Goal: Task Accomplishment & Management: Manage account settings

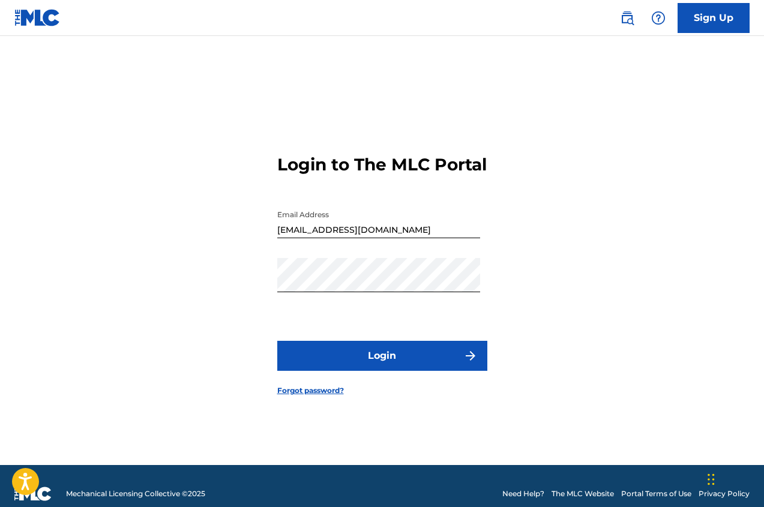
click at [397, 362] on button "Login" at bounding box center [382, 356] width 210 height 30
click at [259, 302] on div "Login to The MLC Portal Email Address [EMAIL_ADDRESS][DOMAIN_NAME] Password Log…" at bounding box center [382, 265] width 764 height 399
click at [385, 370] on button "Login" at bounding box center [382, 356] width 210 height 30
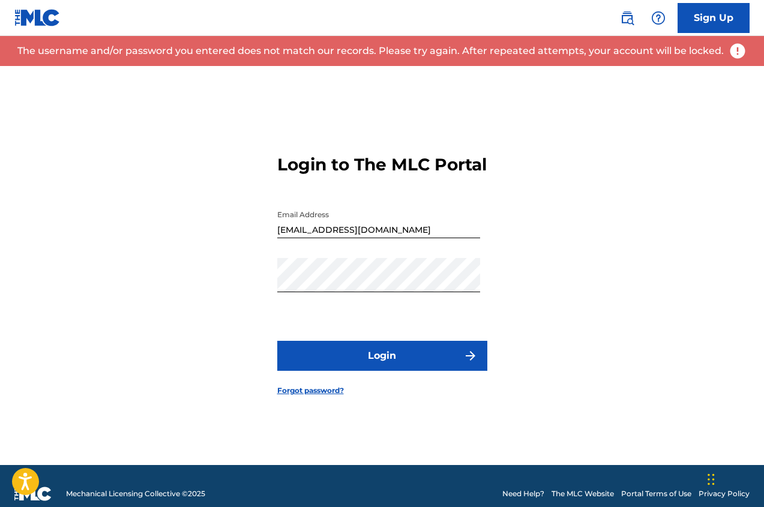
click at [324, 396] on link "Forgot password?" at bounding box center [310, 390] width 67 height 11
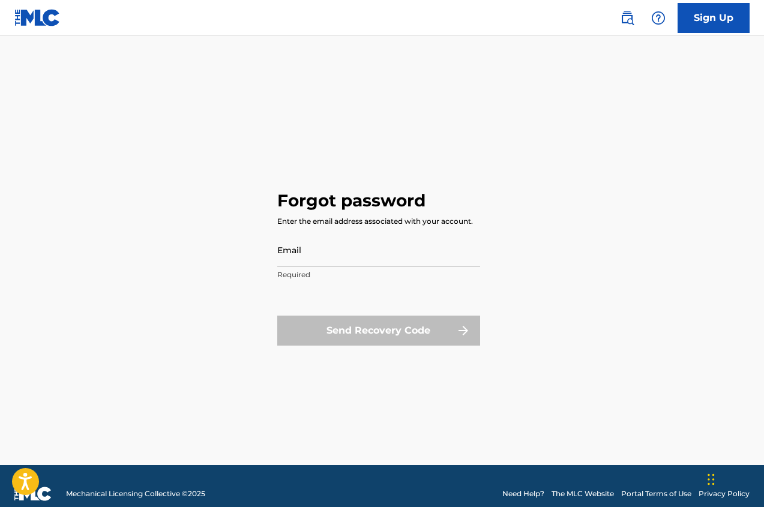
click at [331, 253] on input "Email" at bounding box center [378, 250] width 203 height 34
type input "[EMAIL_ADDRESS][DOMAIN_NAME]"
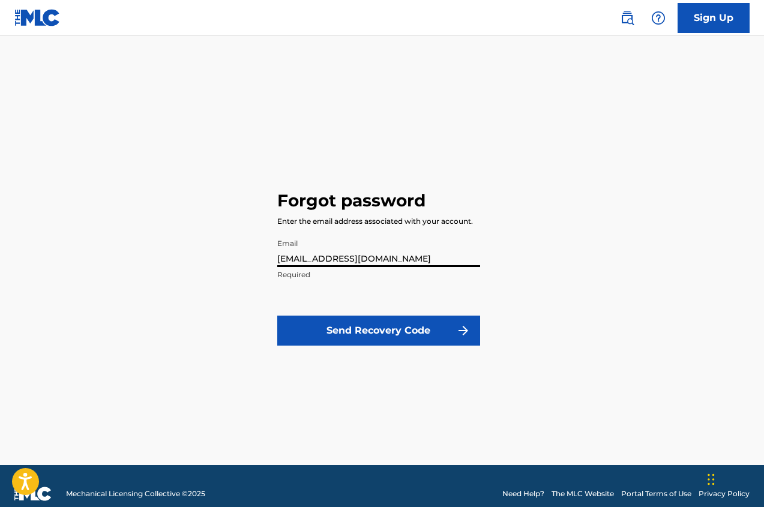
click at [382, 328] on button "Send Recovery Code" at bounding box center [378, 331] width 203 height 30
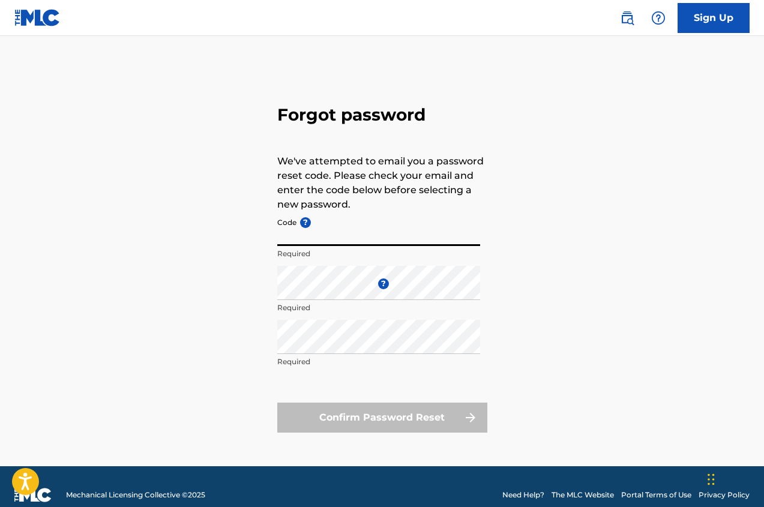
click at [321, 233] on input "Code ?" at bounding box center [378, 229] width 203 height 34
paste input "FP_5af73c302bfb4491a14247ce3f26"
type input "FP_5af73c302bfb4491a14247ce3f26"
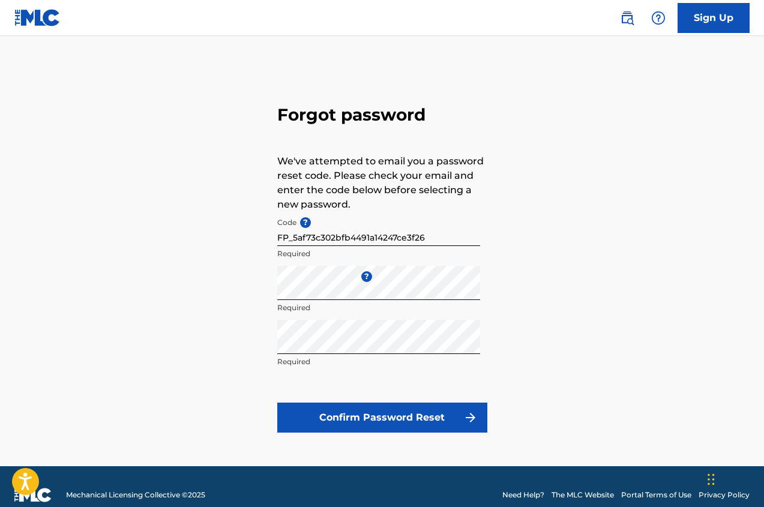
click at [314, 421] on button "Confirm Password Reset" at bounding box center [382, 418] width 210 height 30
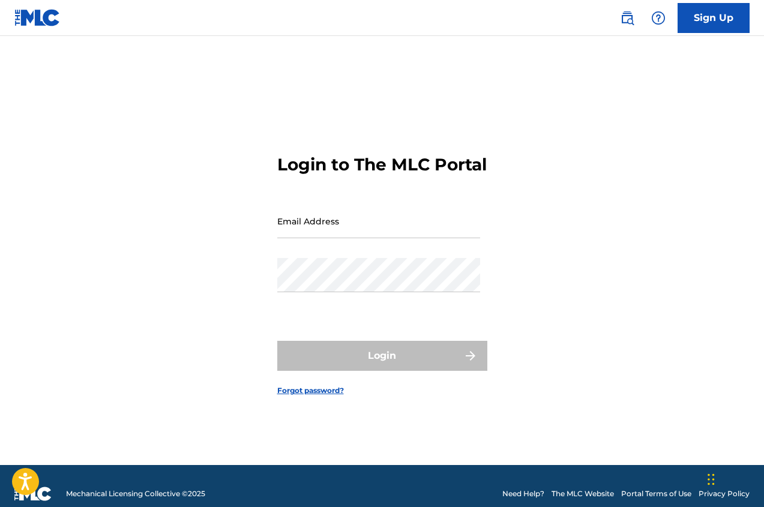
click at [443, 238] on input "Email Address" at bounding box center [378, 221] width 203 height 34
type input "[EMAIL_ADDRESS][DOMAIN_NAME]"
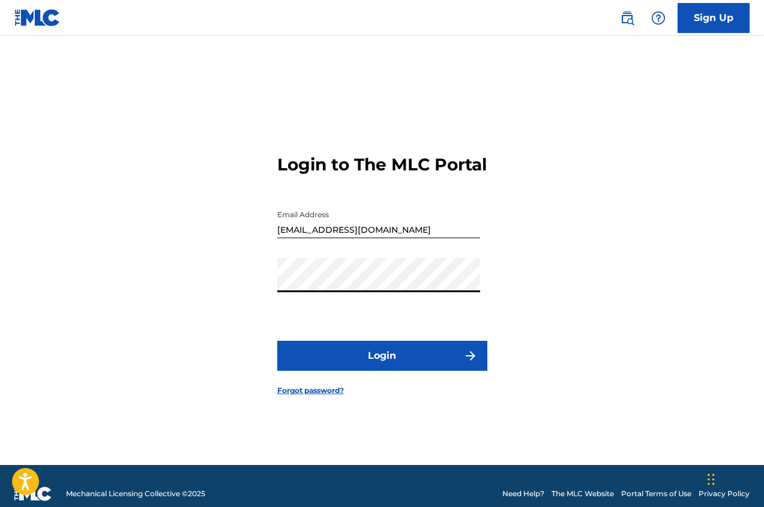
click at [563, 277] on div "Login to The MLC Portal Email Address [EMAIL_ADDRESS][DOMAIN_NAME] Password Log…" at bounding box center [382, 265] width 764 height 399
click at [404, 366] on button "Login" at bounding box center [382, 356] width 210 height 30
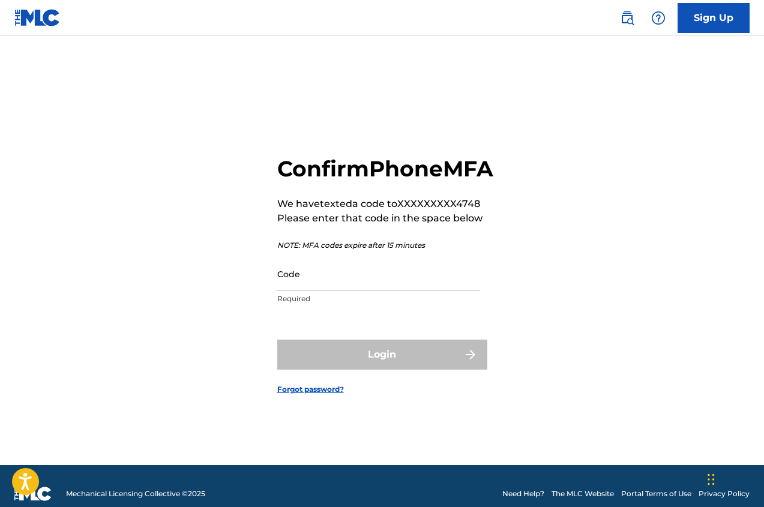
click at [412, 291] on input "Code" at bounding box center [378, 274] width 203 height 34
click at [381, 370] on div "Login" at bounding box center [382, 355] width 210 height 30
click at [319, 291] on input "30074742" at bounding box center [378, 274] width 203 height 34
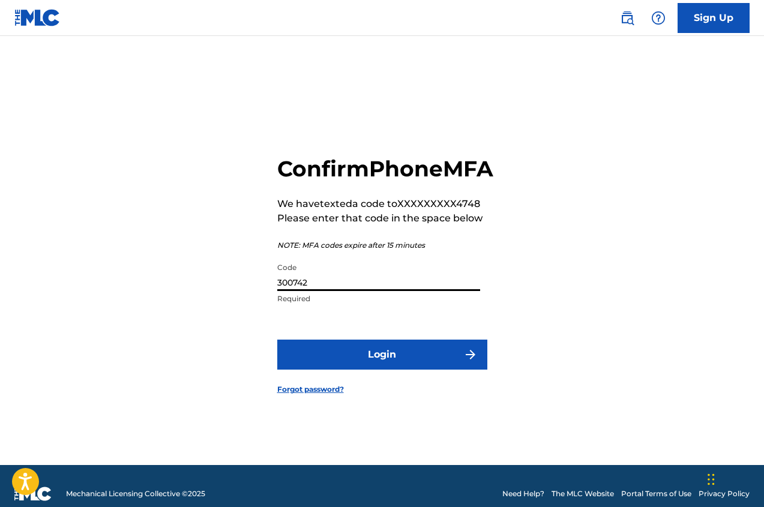
type input "300742"
click at [376, 370] on button "Login" at bounding box center [382, 355] width 210 height 30
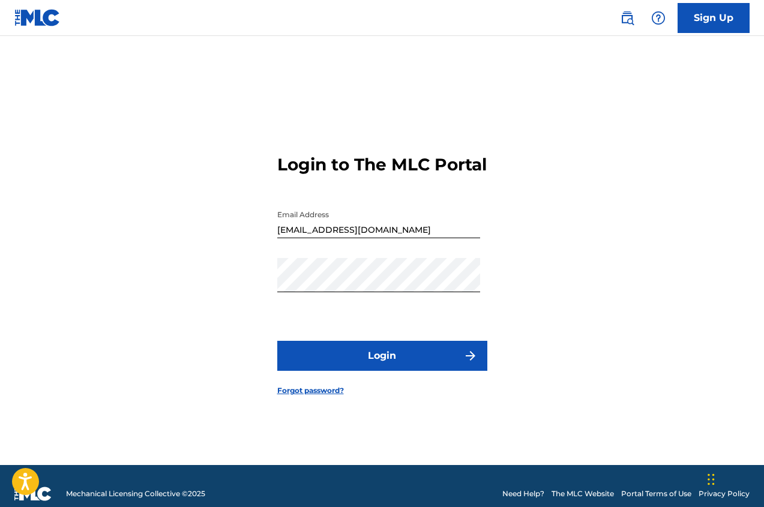
click at [411, 369] on button "Login" at bounding box center [382, 356] width 210 height 30
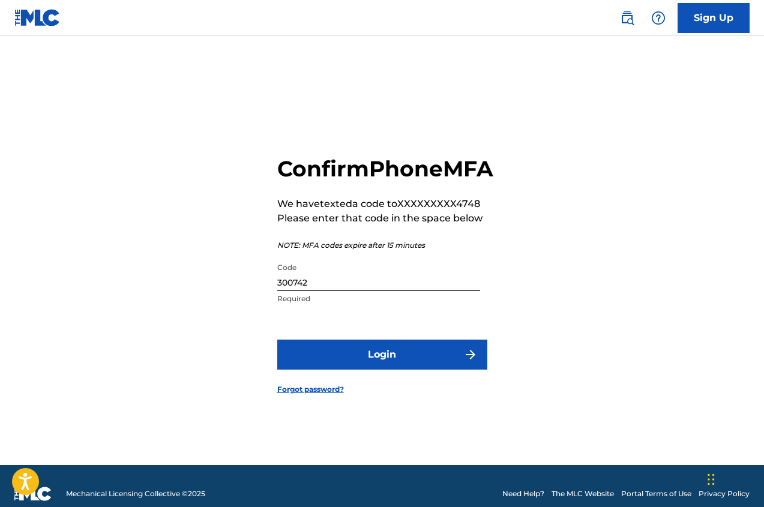
click at [404, 370] on button "Login" at bounding box center [382, 355] width 210 height 30
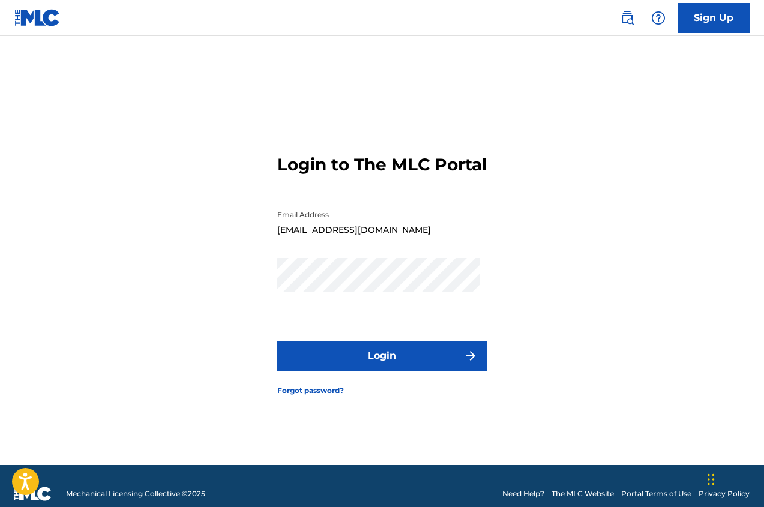
click at [391, 371] on button "Login" at bounding box center [382, 356] width 210 height 30
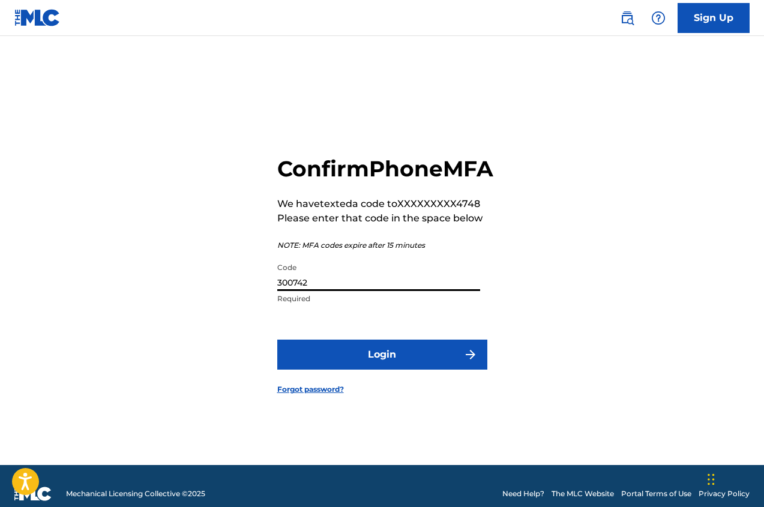
drag, startPoint x: 320, startPoint y: 299, endPoint x: 257, endPoint y: 298, distance: 63.1
click at [257, 298] on div "Confirm Phone MFA We have texted a code to XXXXXXXXX4748 Please enter that code…" at bounding box center [382, 265] width 764 height 399
type input "114958"
click at [343, 364] on button "Login" at bounding box center [382, 355] width 210 height 30
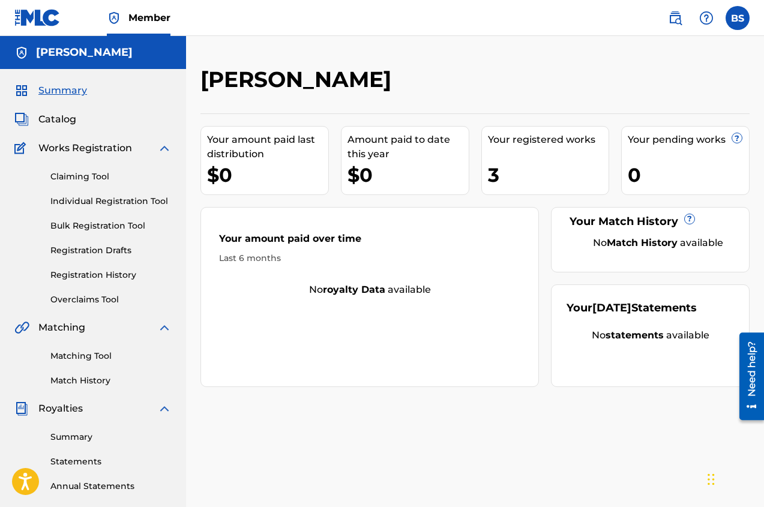
click at [578, 160] on div "Your registered works 3" at bounding box center [546, 160] width 128 height 69
